Goal: Transaction & Acquisition: Subscribe to service/newsletter

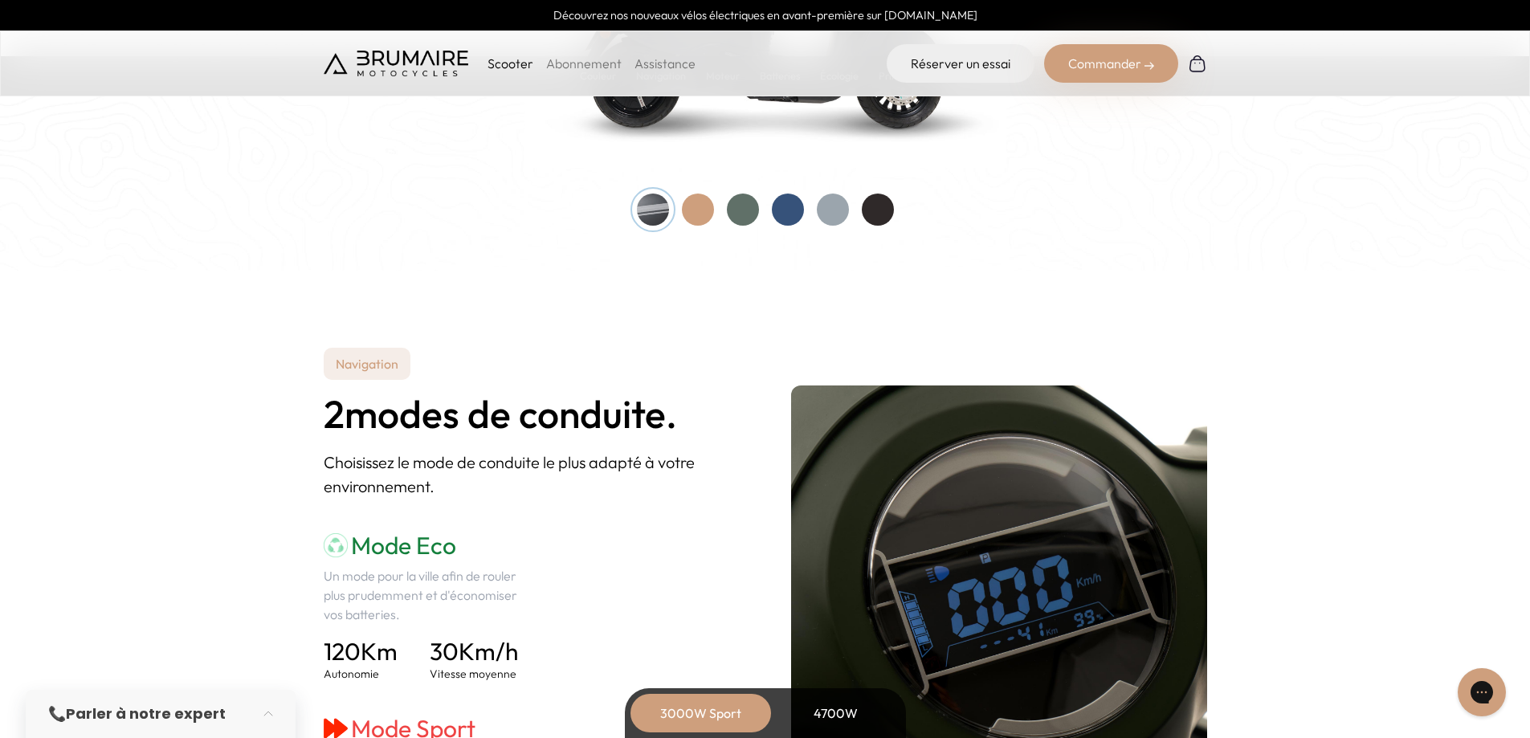
scroll to position [2169, 0]
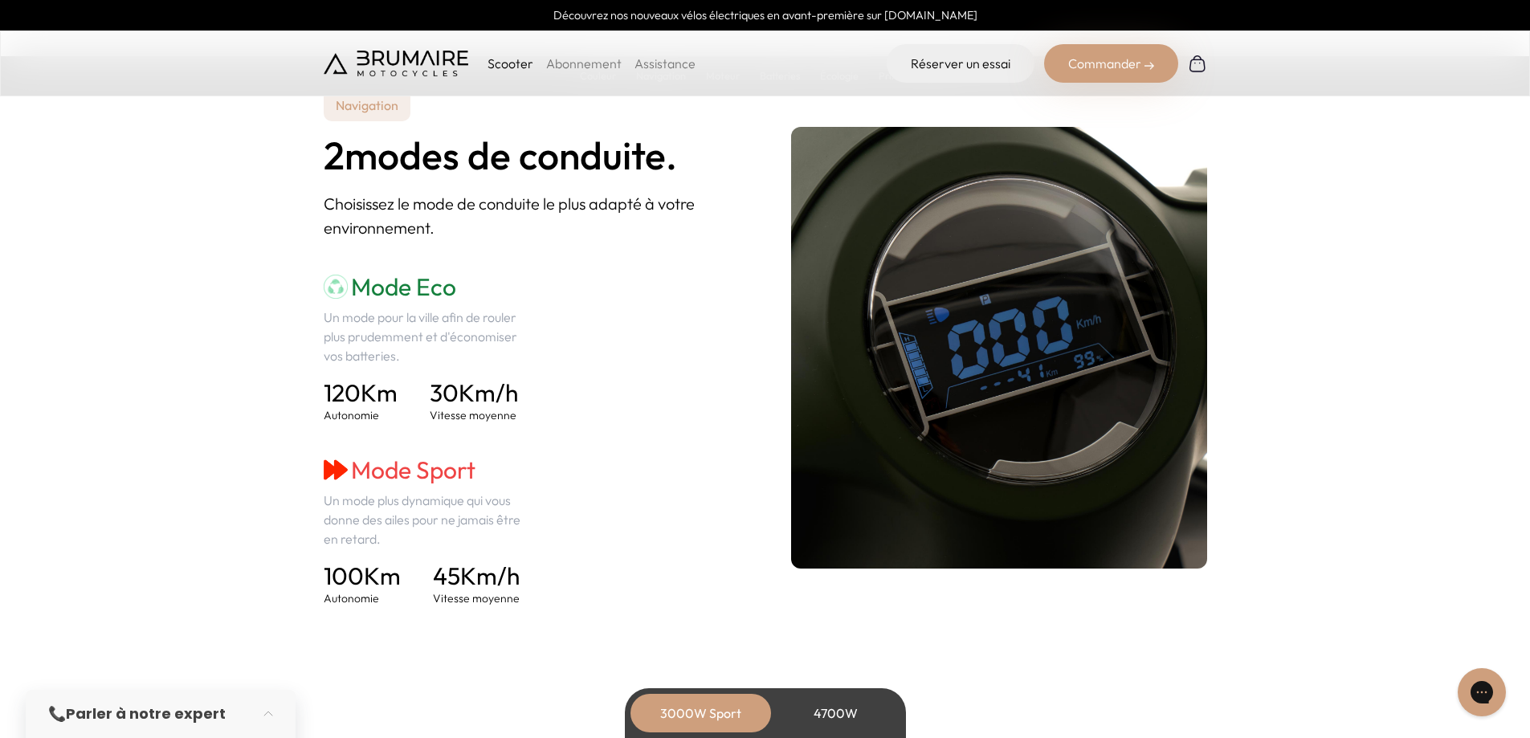
click at [1090, 72] on div "Commander" at bounding box center [1111, 63] width 134 height 39
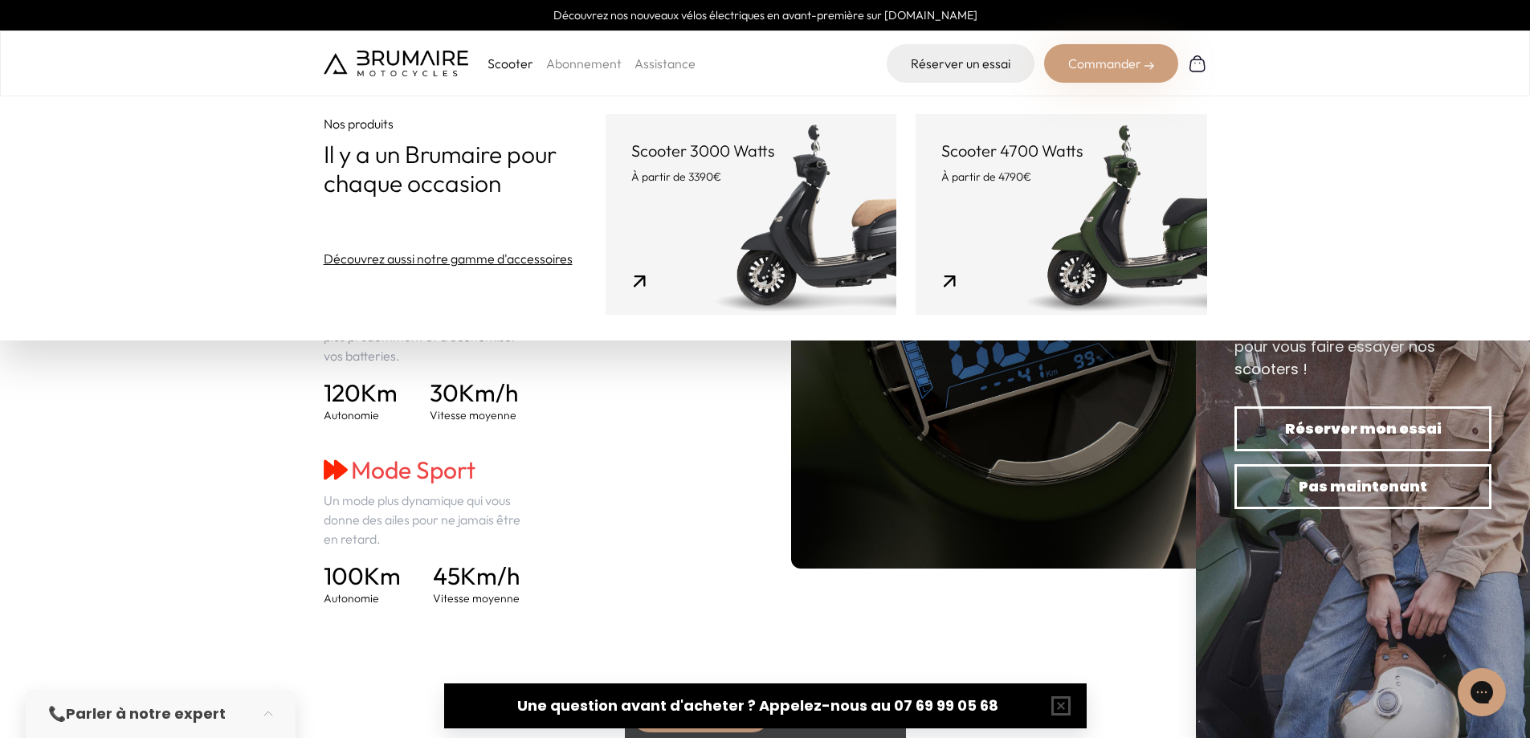
click at [715, 228] on link "Scooter 3000 Watts À partir de 3390€" at bounding box center [751, 214] width 291 height 201
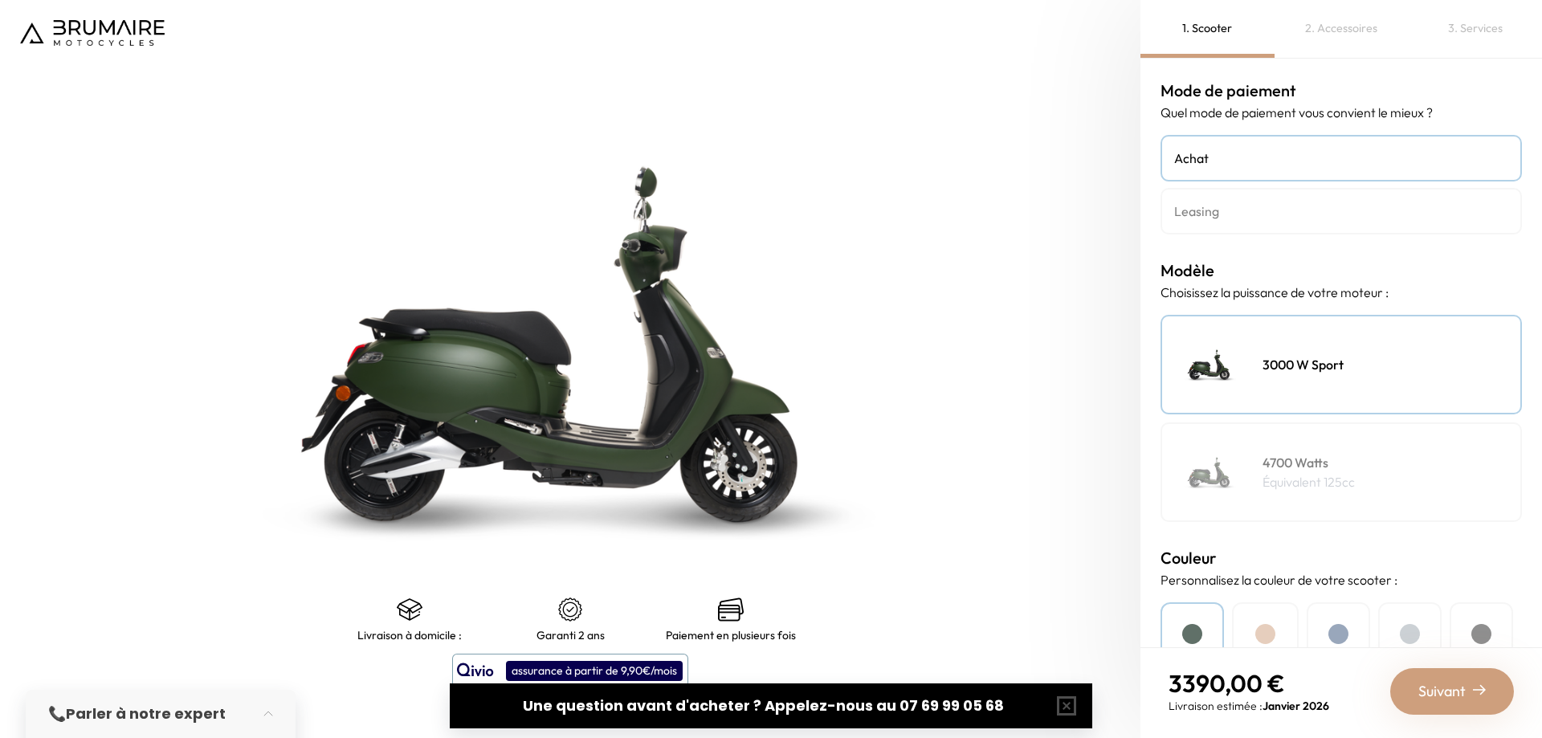
click at [101, 22] on img at bounding box center [92, 33] width 145 height 26
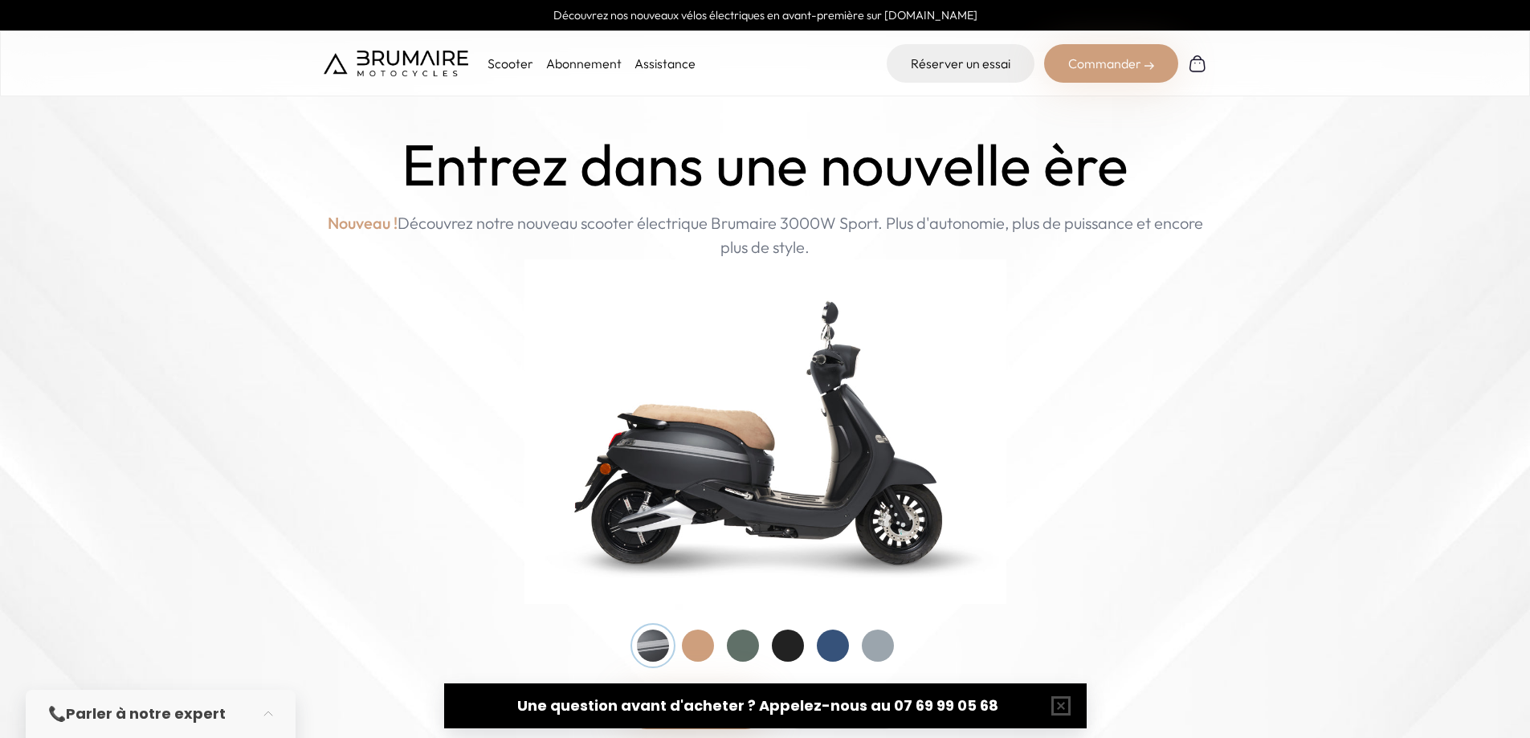
click at [581, 60] on link "Abonnement" at bounding box center [584, 63] width 76 height 16
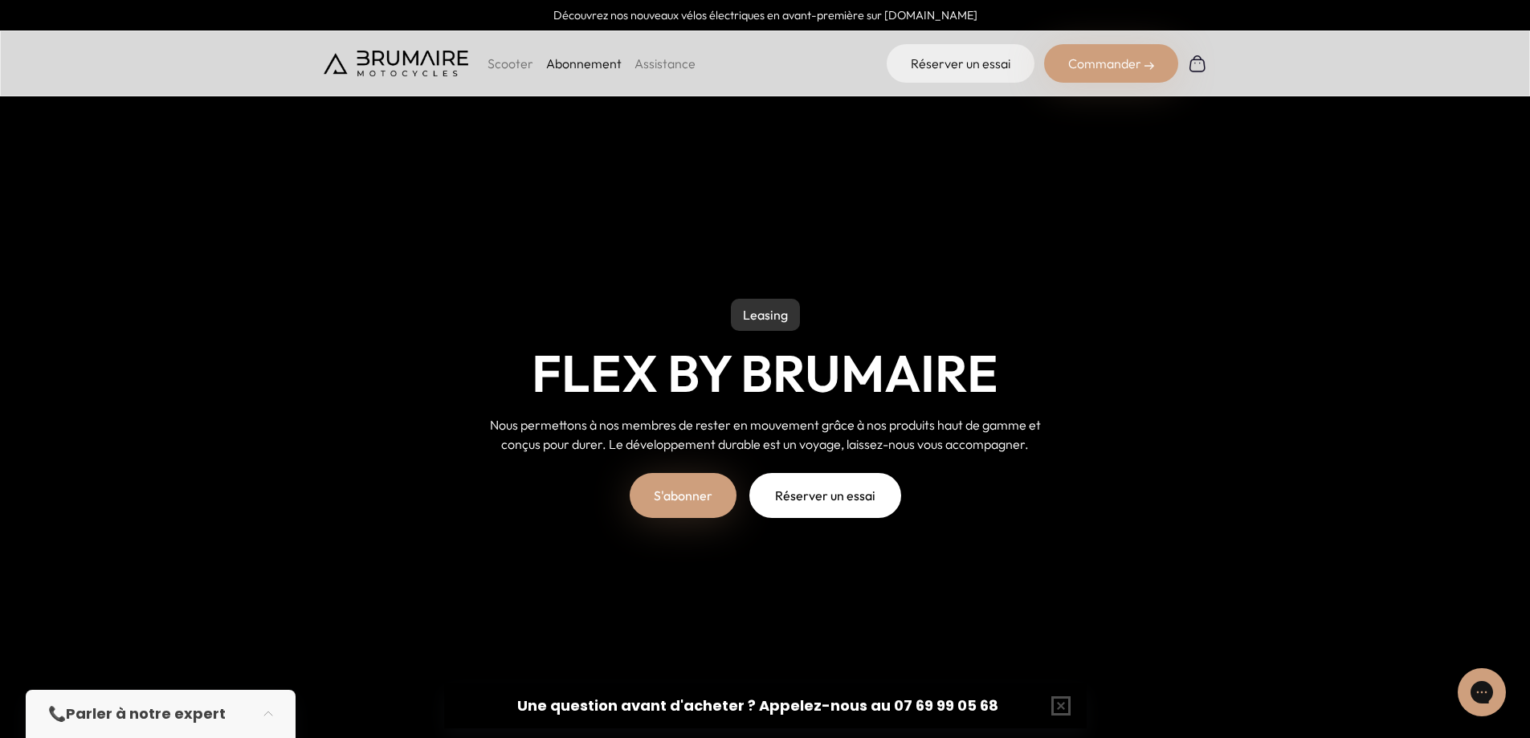
click at [698, 490] on link "S'abonner" at bounding box center [683, 495] width 107 height 45
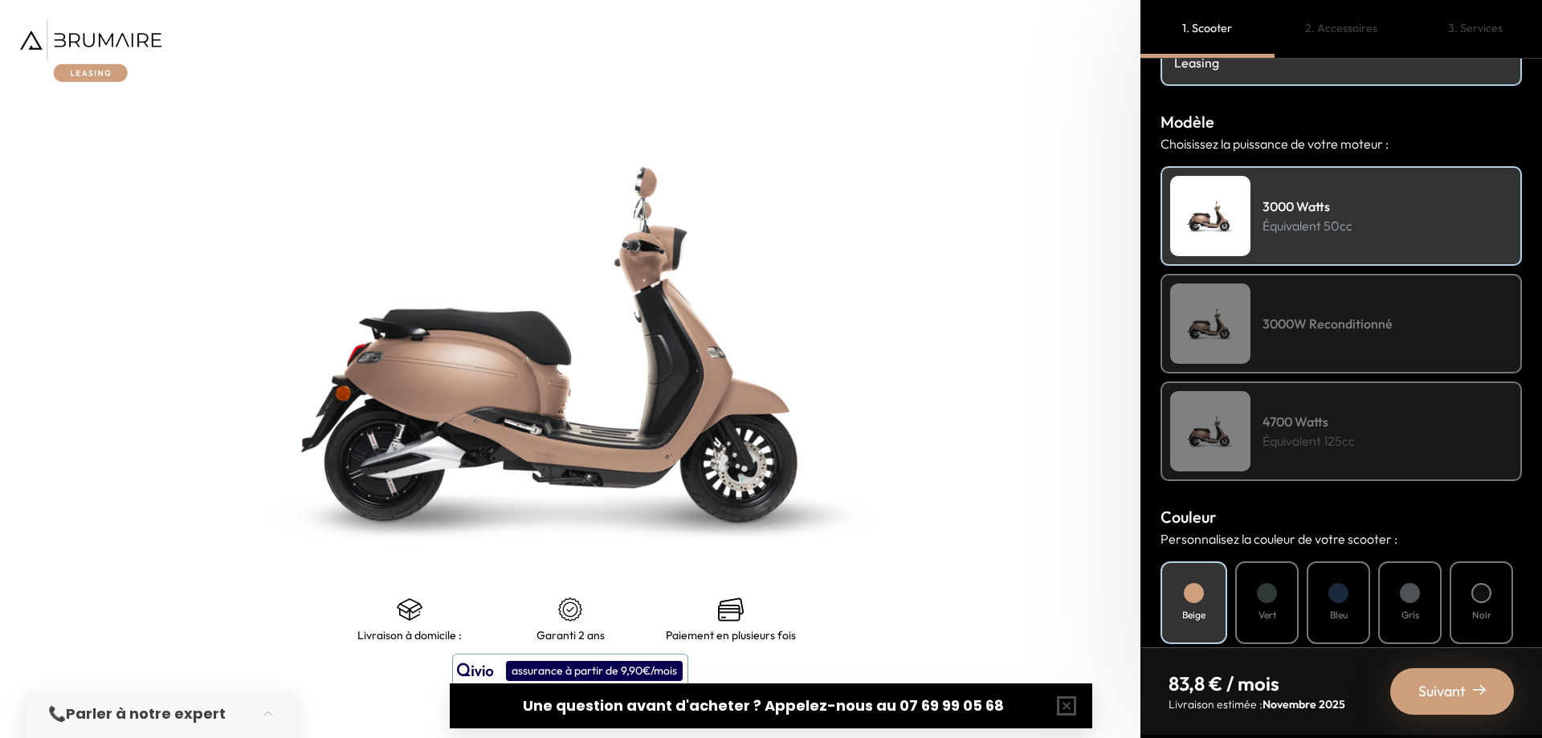
scroll to position [161, 0]
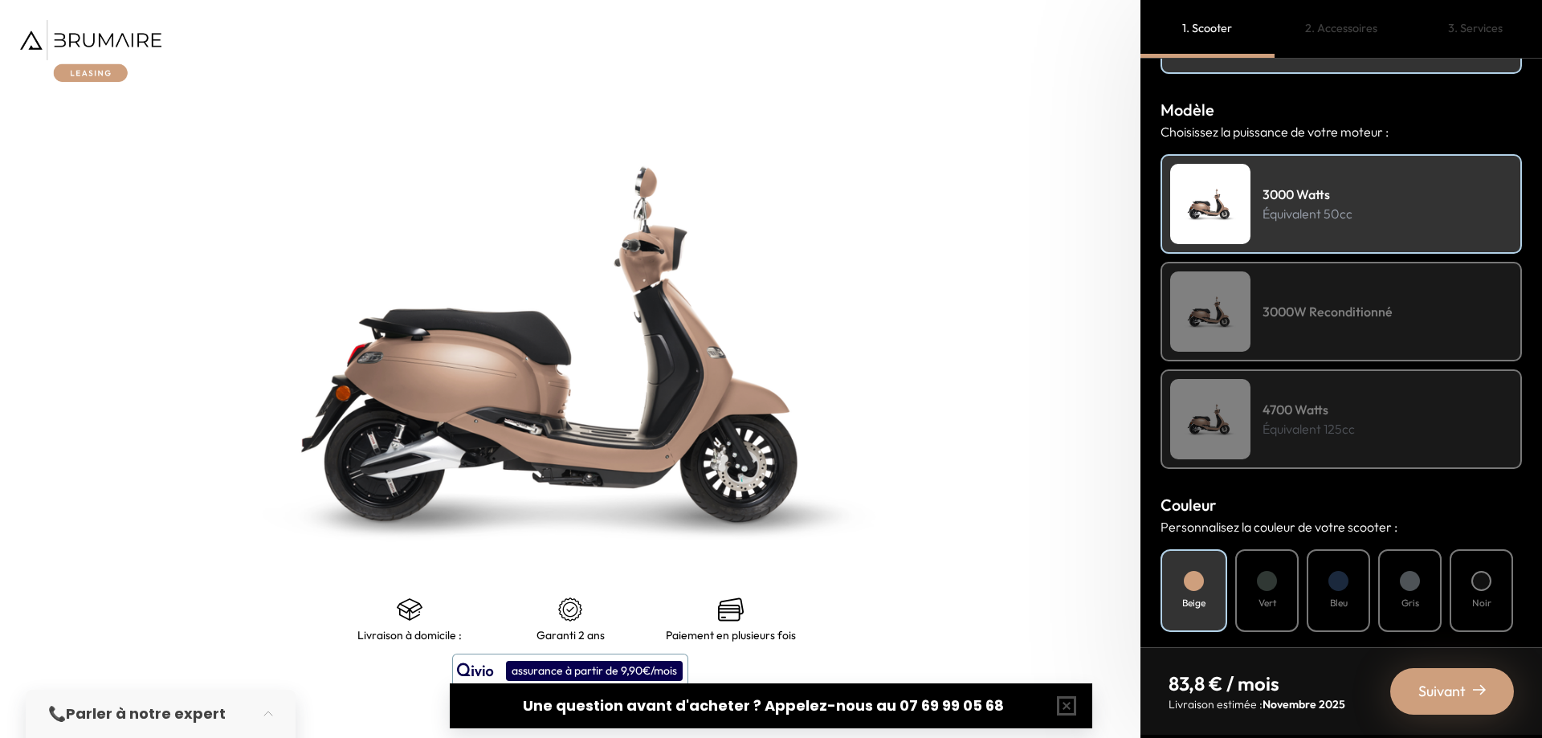
click at [1366, 414] on div "4700 Watts Équivalent 125cc" at bounding box center [1341, 420] width 361 height 100
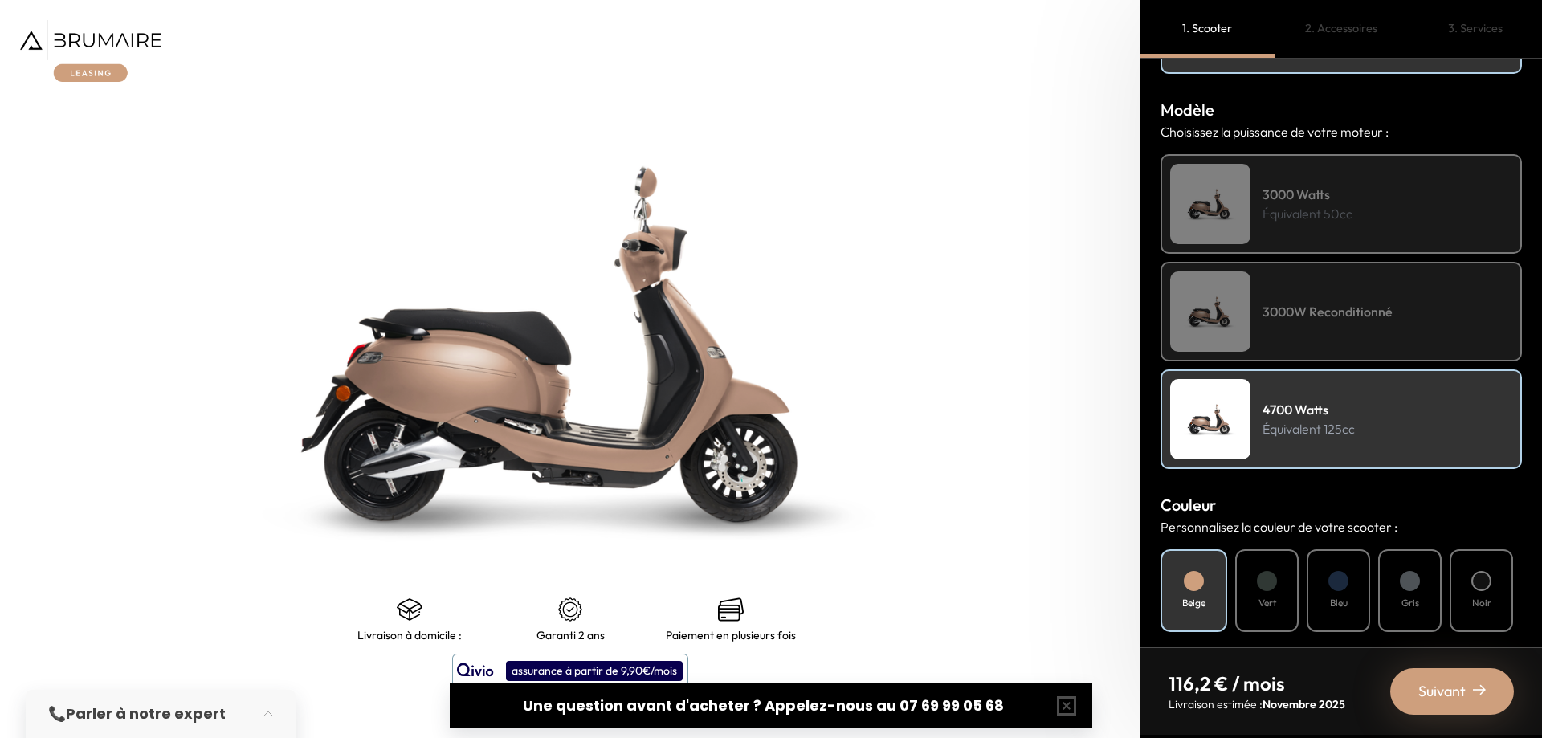
click at [1342, 216] on p "Équivalent 50cc" at bounding box center [1308, 213] width 90 height 19
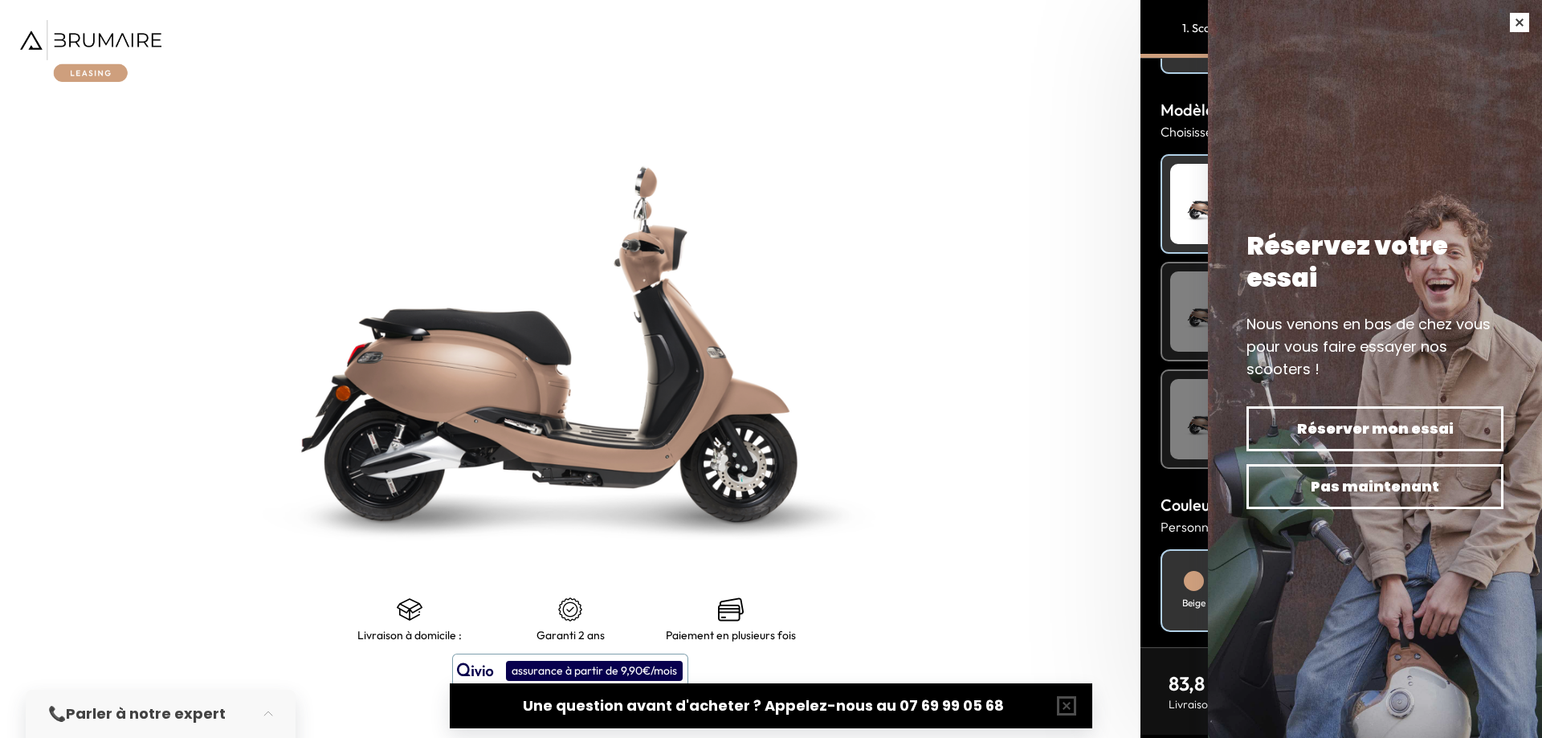
click at [1523, 18] on button "button" at bounding box center [1519, 22] width 45 height 45
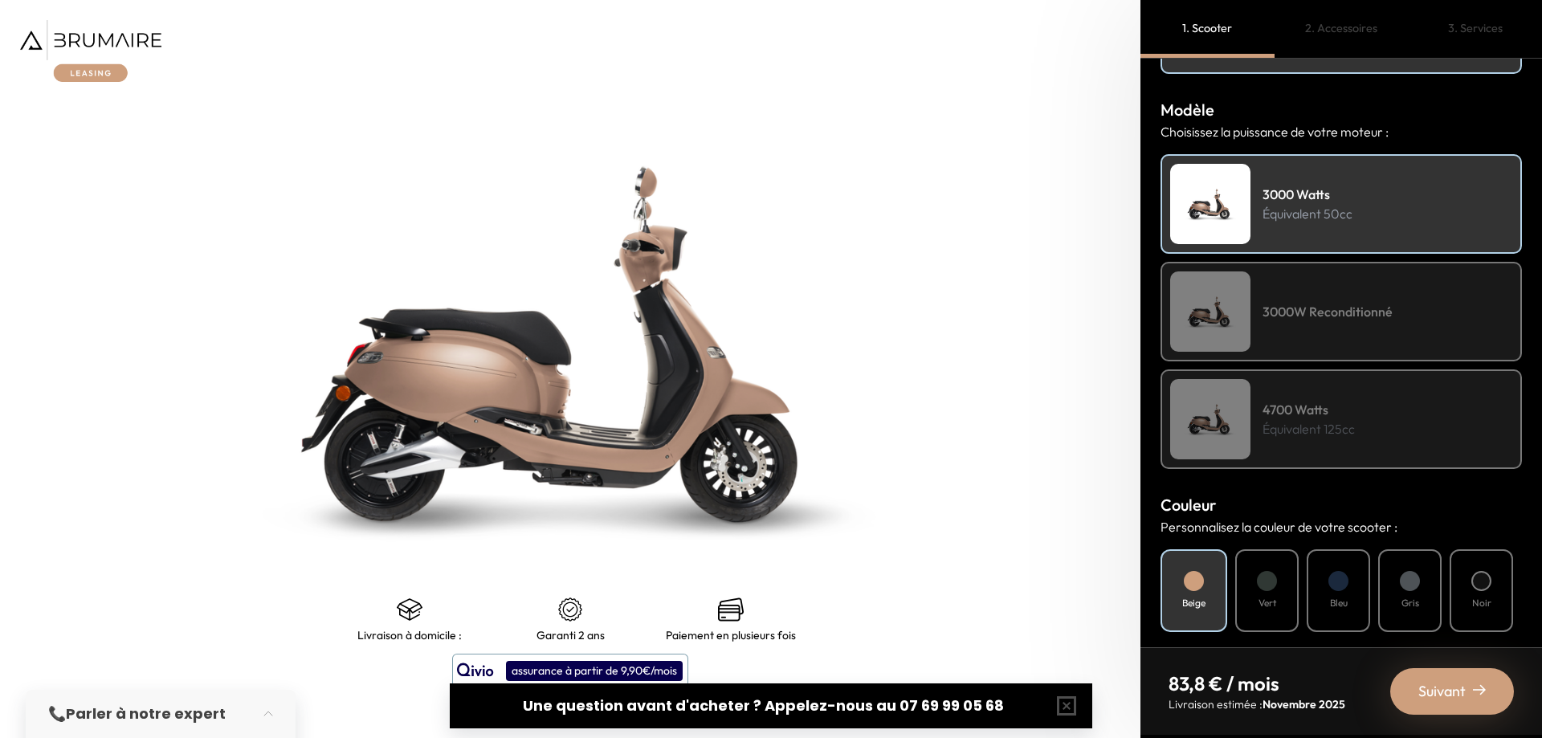
click at [1362, 455] on div "4700 Watts Équivalent 125cc" at bounding box center [1341, 420] width 361 height 100
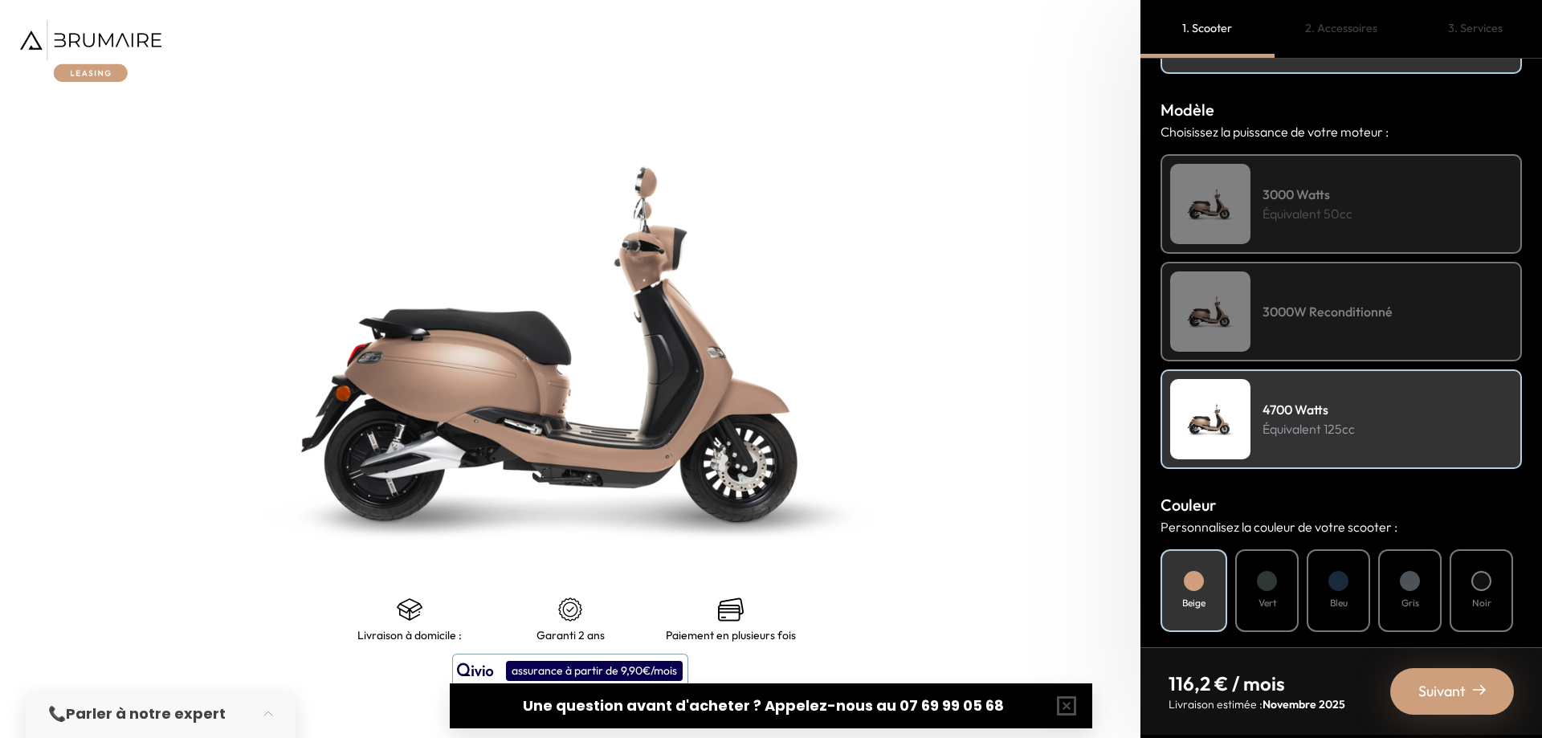
click at [1456, 688] on span "Suivant" at bounding box center [1442, 691] width 47 height 22
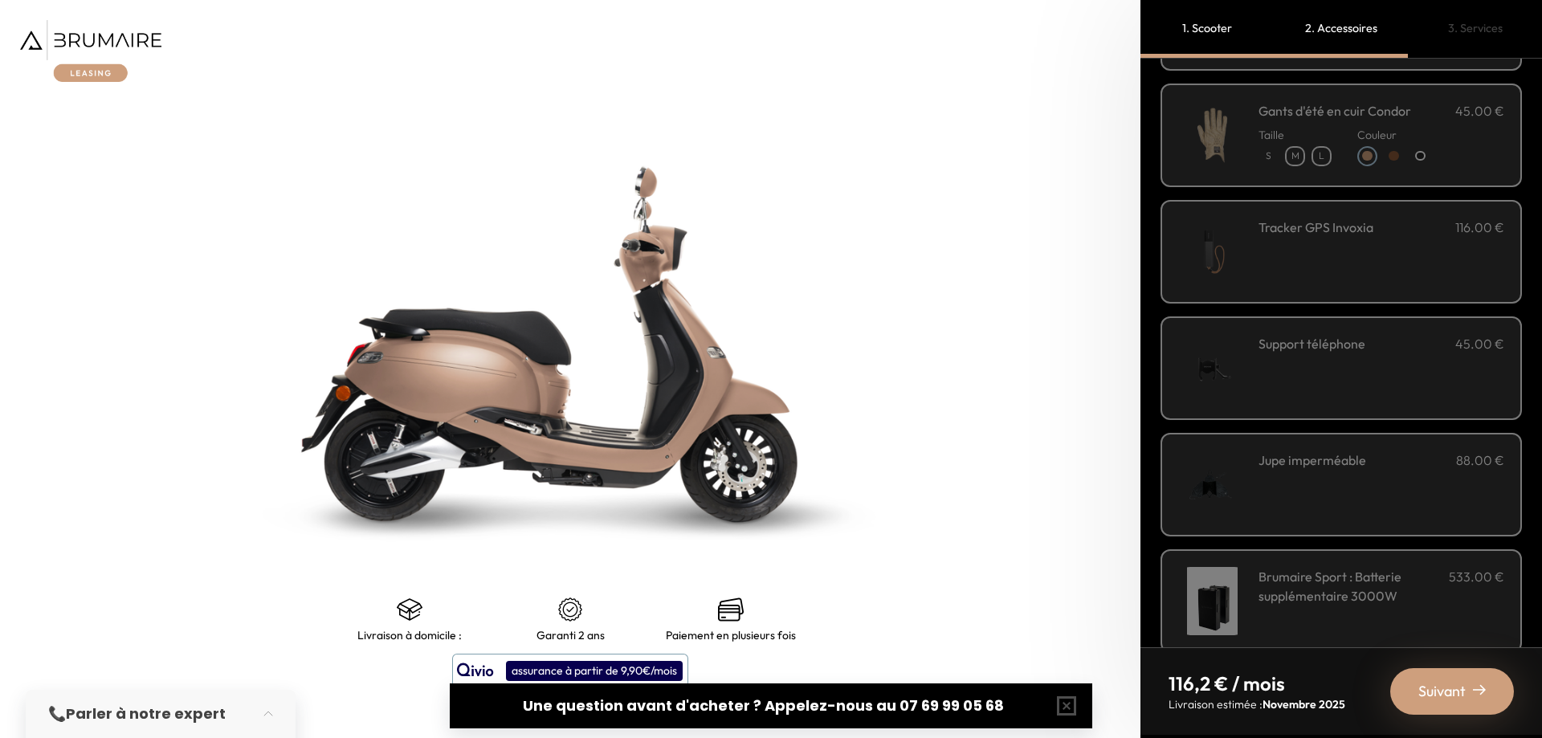
scroll to position [427, 0]
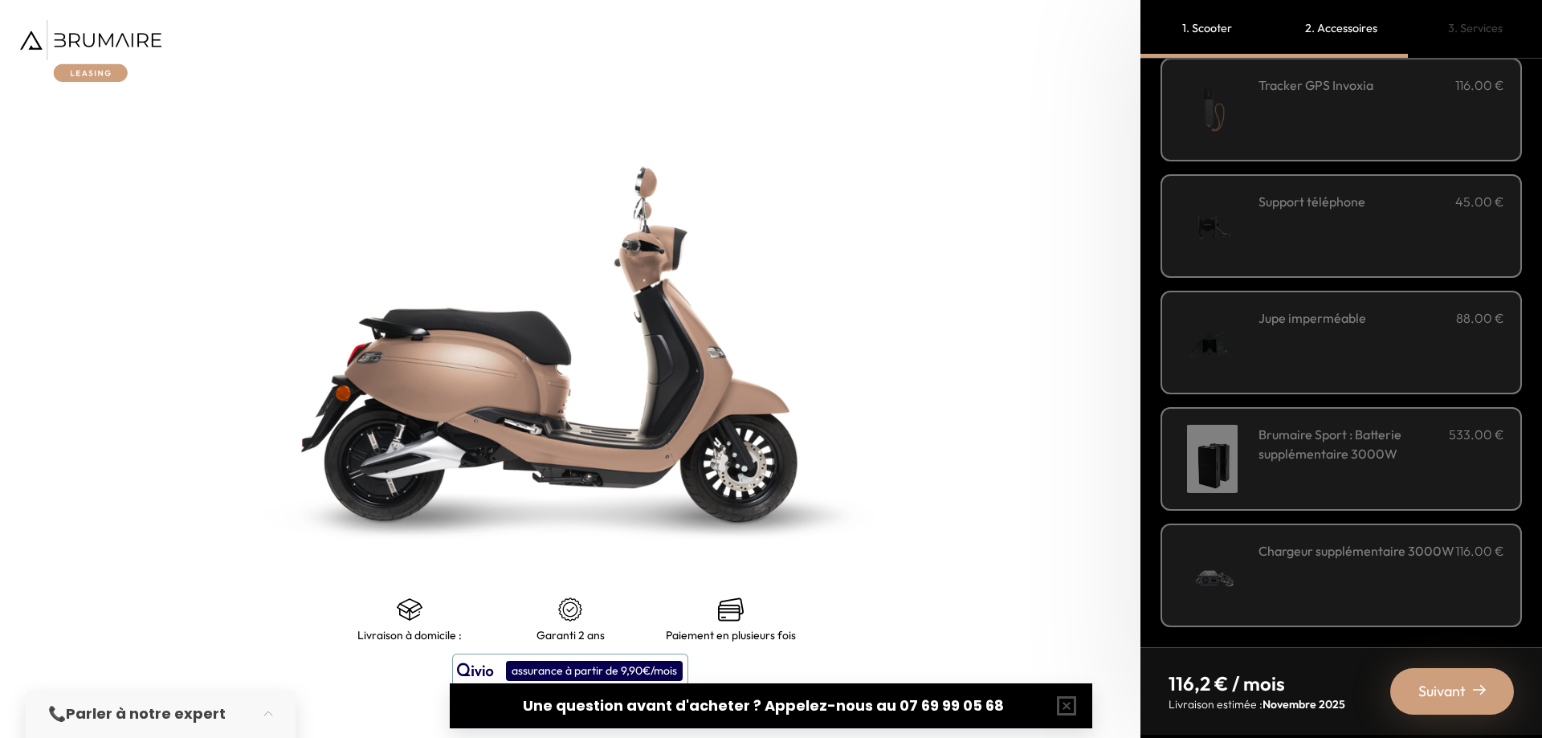
click at [1436, 706] on div "Suivant" at bounding box center [1453, 691] width 124 height 47
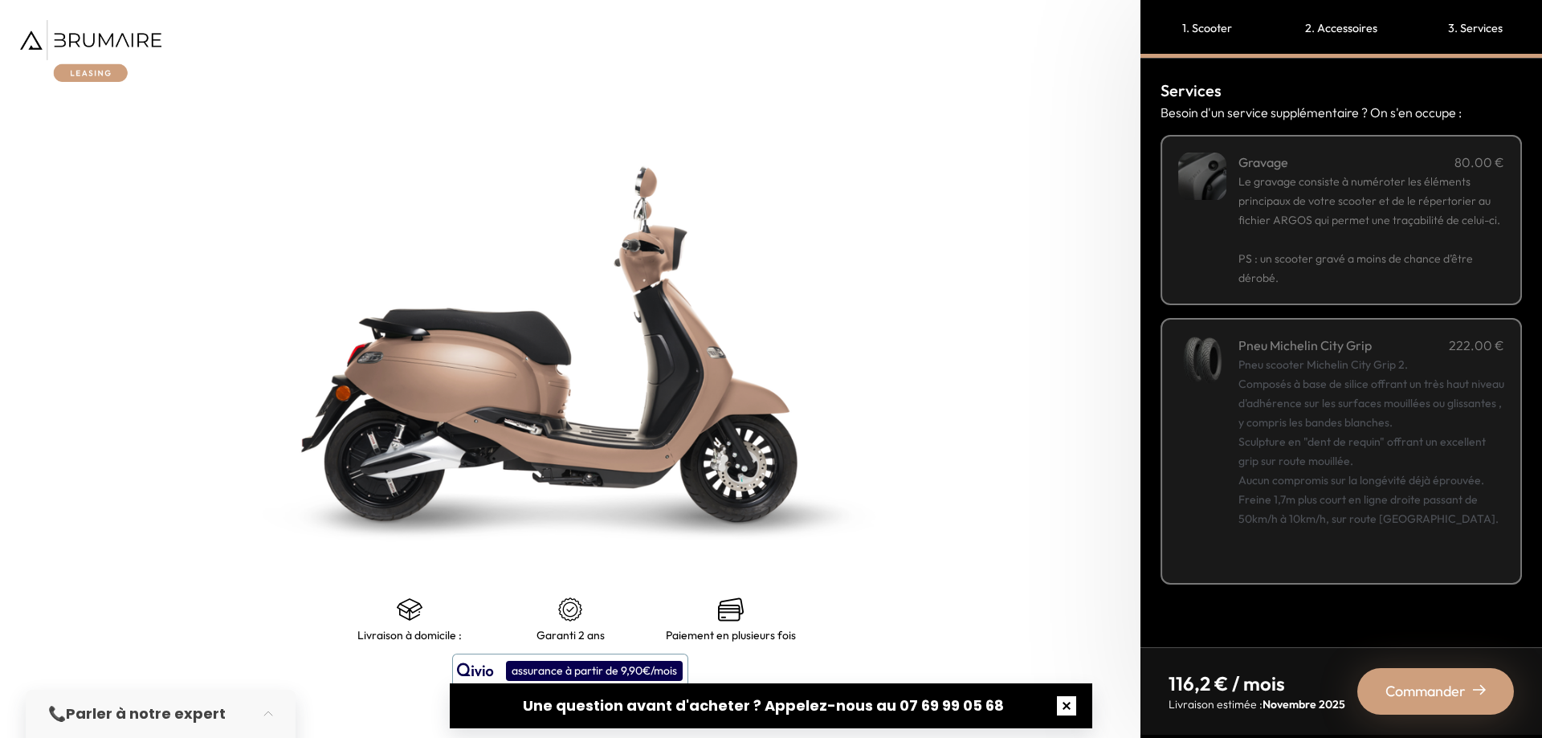
click at [1071, 701] on button "button" at bounding box center [1066, 705] width 51 height 51
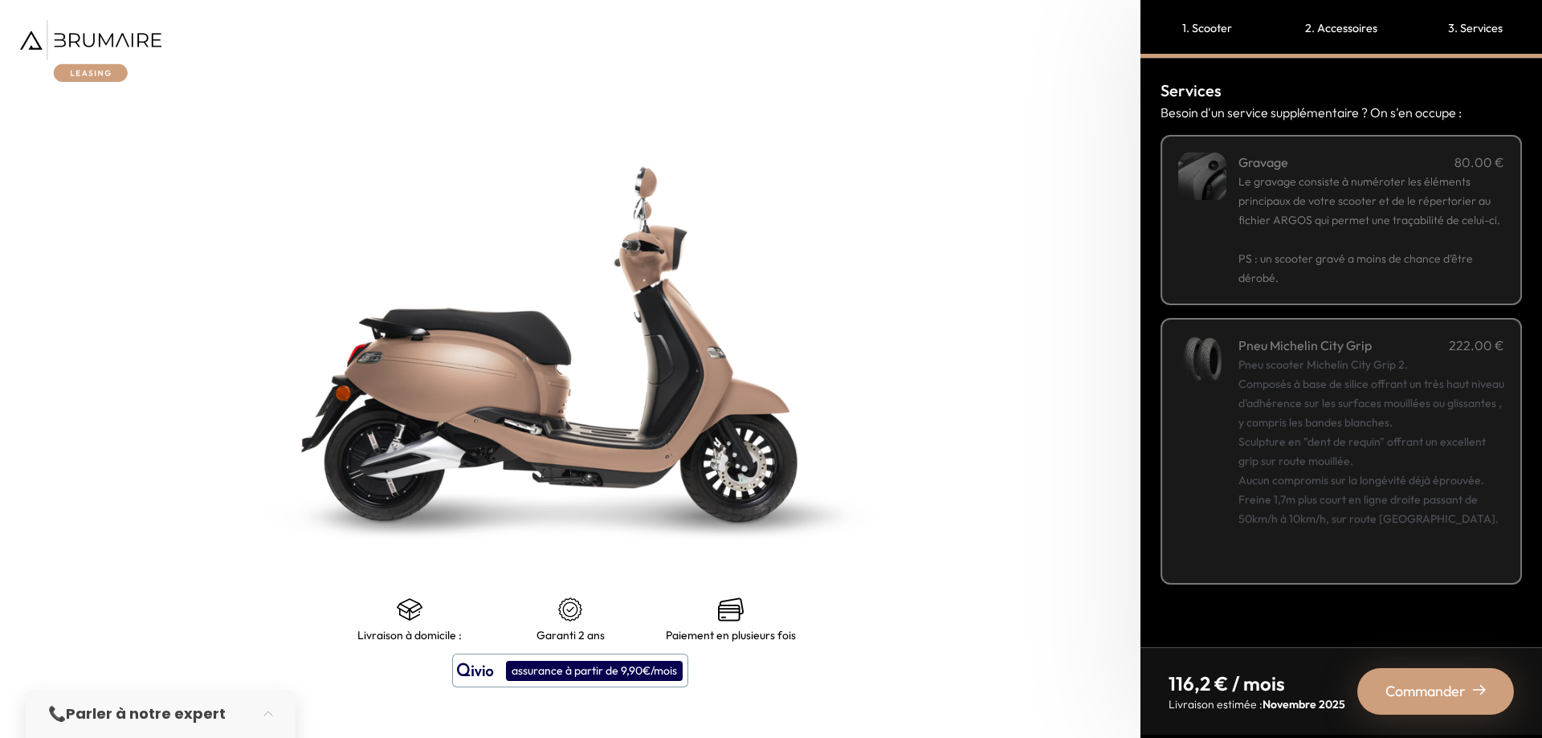
click at [1201, 20] on div "1. Scooter" at bounding box center [1208, 29] width 134 height 58
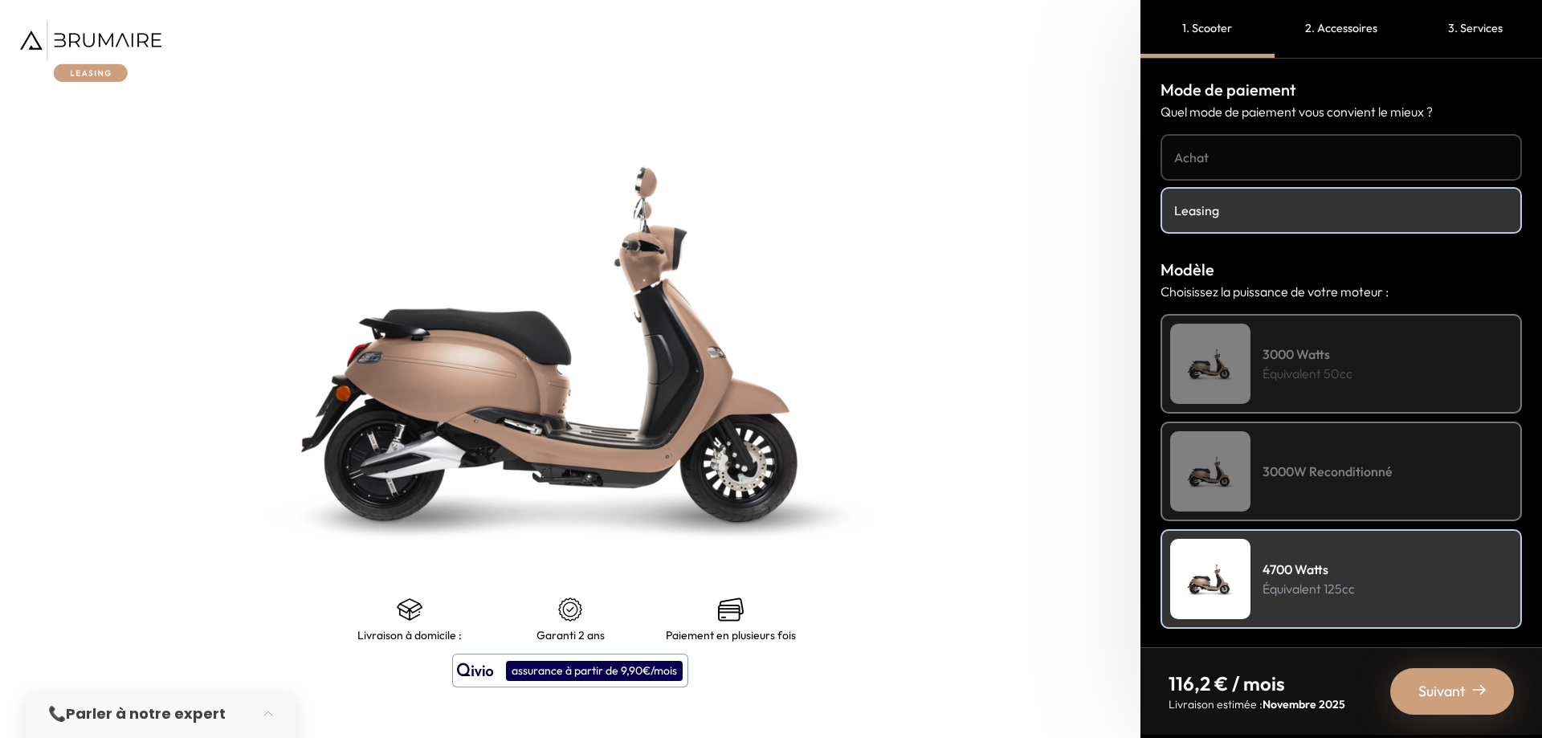
scroll to position [0, 0]
click at [1224, 210] on h4 "Leasing" at bounding box center [1341, 211] width 334 height 19
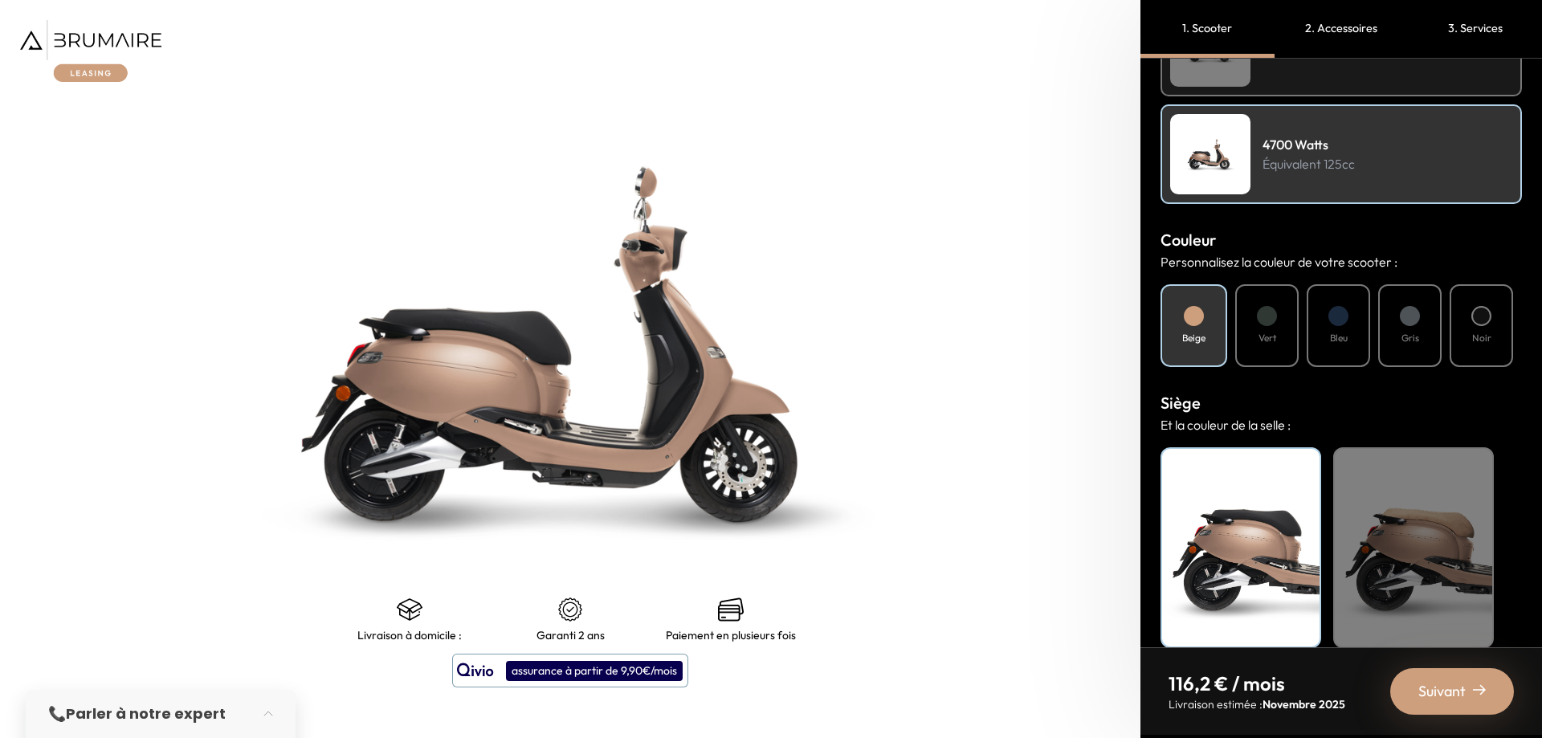
scroll to position [447, 0]
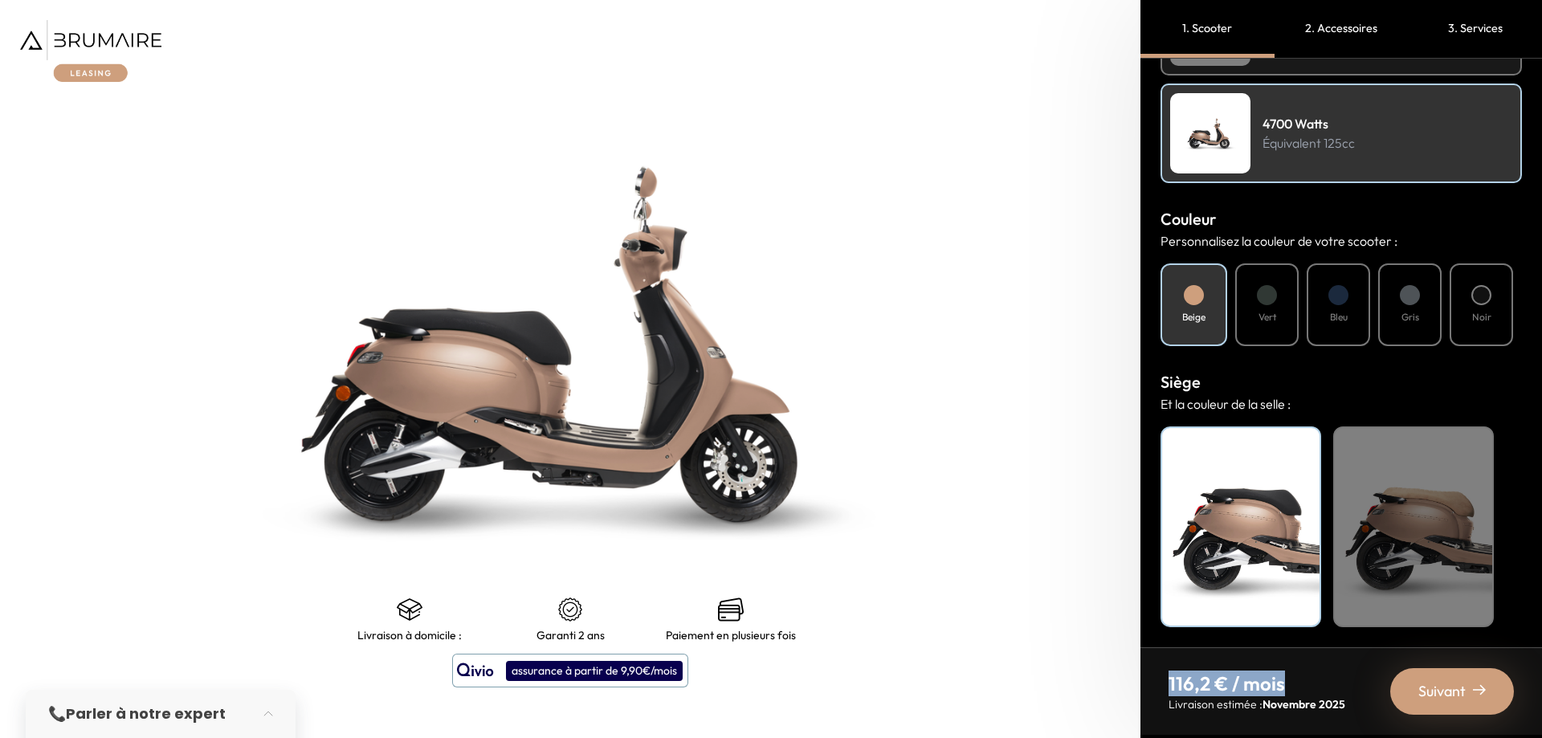
drag, startPoint x: 1317, startPoint y: 681, endPoint x: 1160, endPoint y: 681, distance: 156.6
click at [1160, 681] on nav "116,2 € / mois Livraison estimée : [DATE] Suivant" at bounding box center [1342, 691] width 402 height 88
drag, startPoint x: 1263, startPoint y: 679, endPoint x: 1294, endPoint y: 677, distance: 31.4
click at [1294, 677] on nav "116,2 € / mois Livraison estimée : [DATE] Suivant" at bounding box center [1342, 691] width 402 height 88
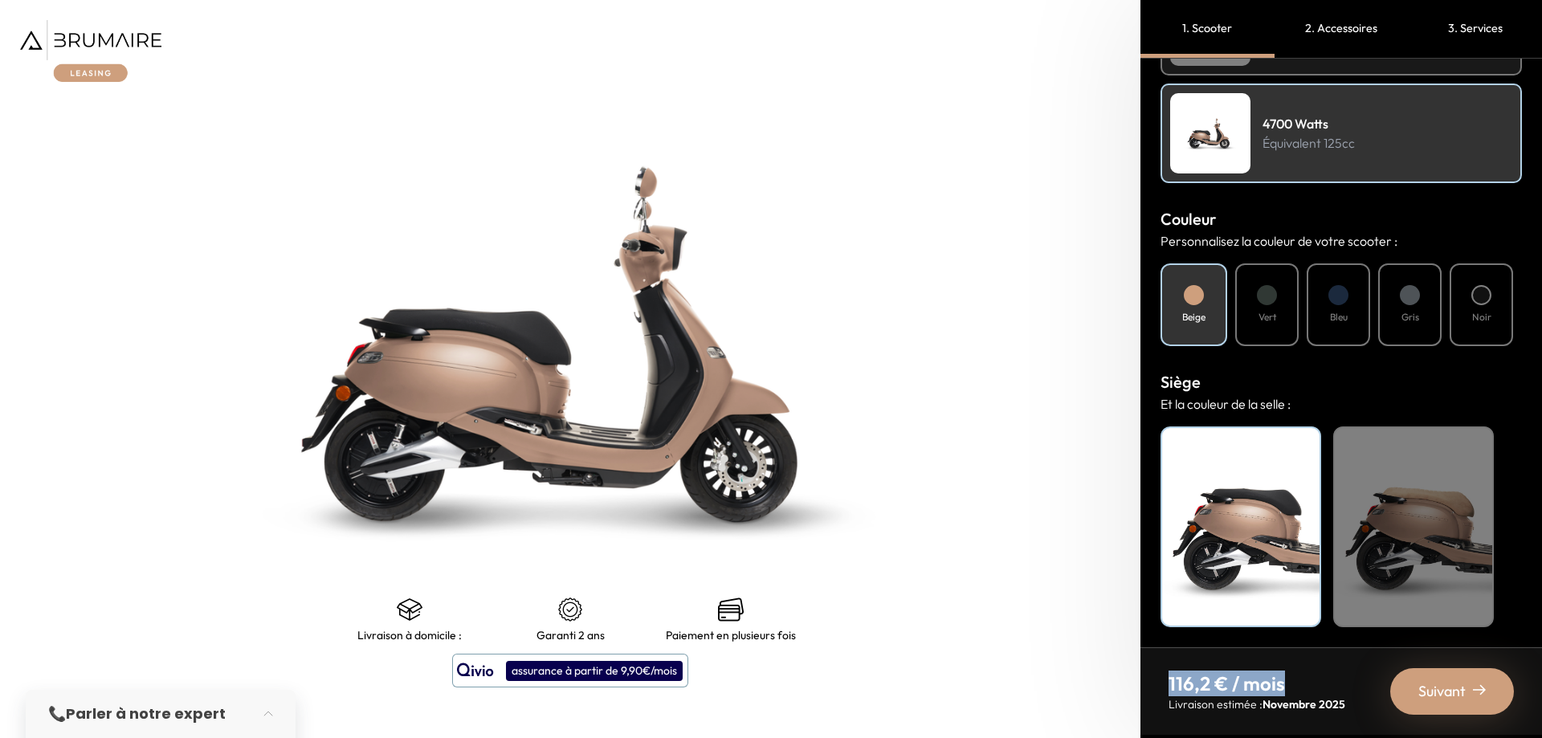
click at [1294, 677] on p "116,2 € / mois" at bounding box center [1257, 684] width 177 height 26
